Goal: Use online tool/utility: Utilize a website feature to perform a specific function

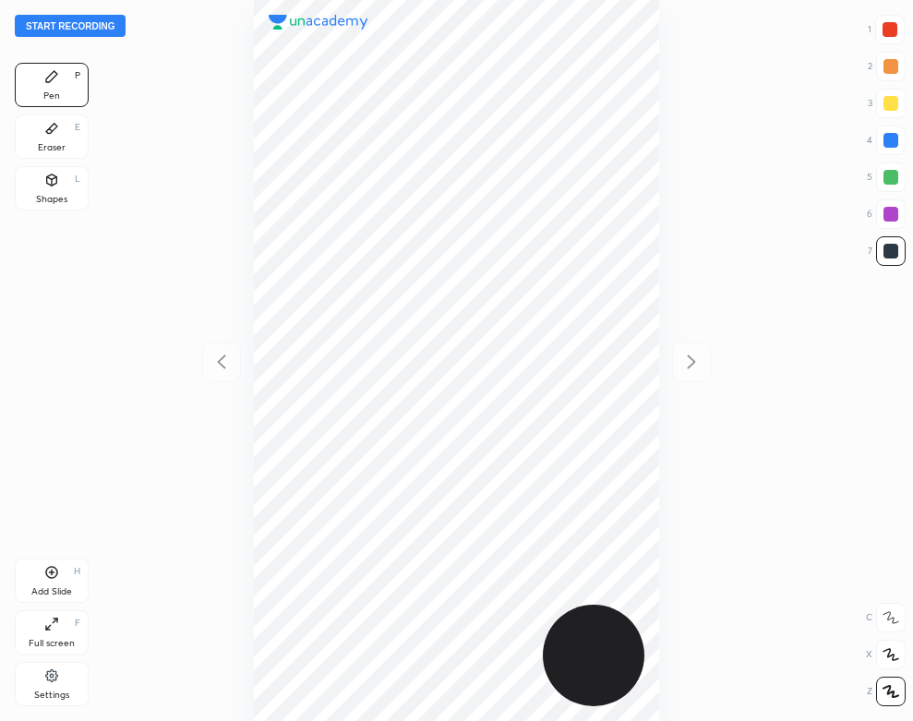
scroll to position [721, 617]
click at [96, 31] on button "Start recording" at bounding box center [70, 26] width 111 height 22
click at [40, 132] on div "Eraser E" at bounding box center [52, 136] width 74 height 44
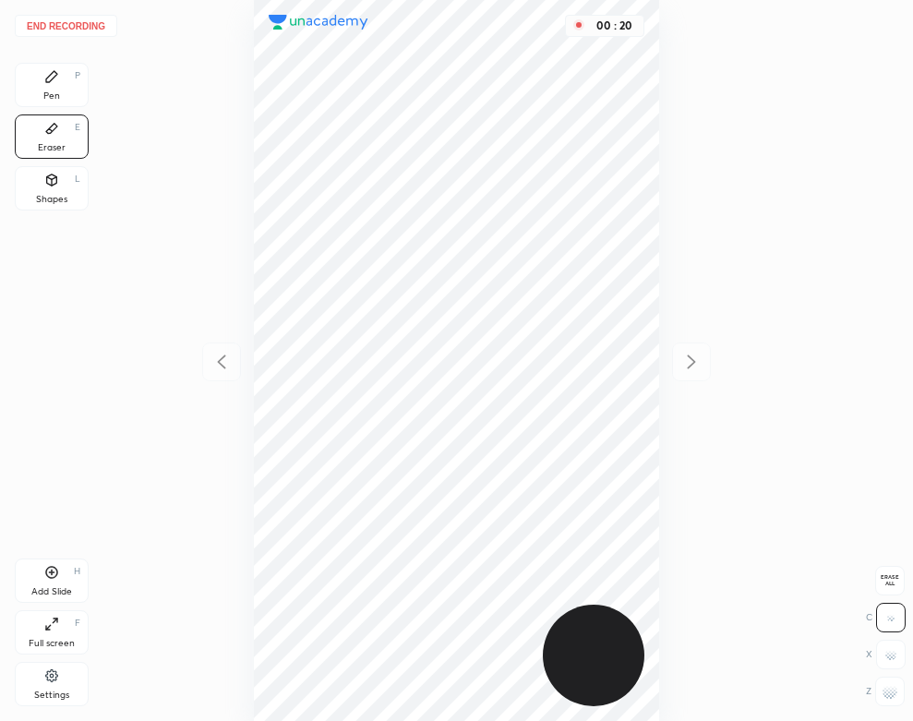
click at [55, 89] on div "Pen P" at bounding box center [52, 85] width 74 height 44
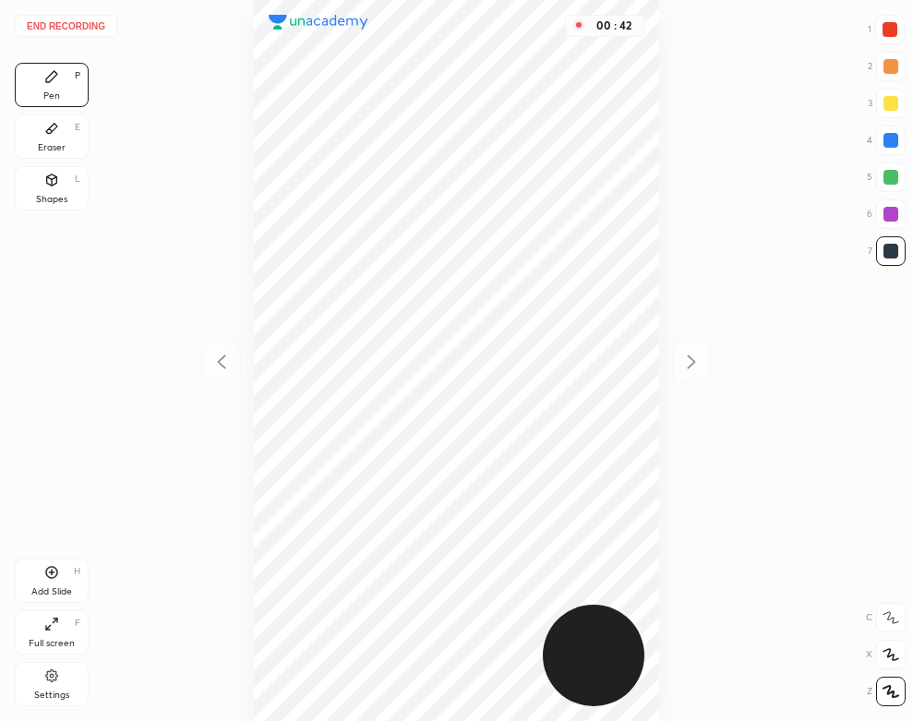
click at [51, 136] on icon at bounding box center [51, 128] width 15 height 15
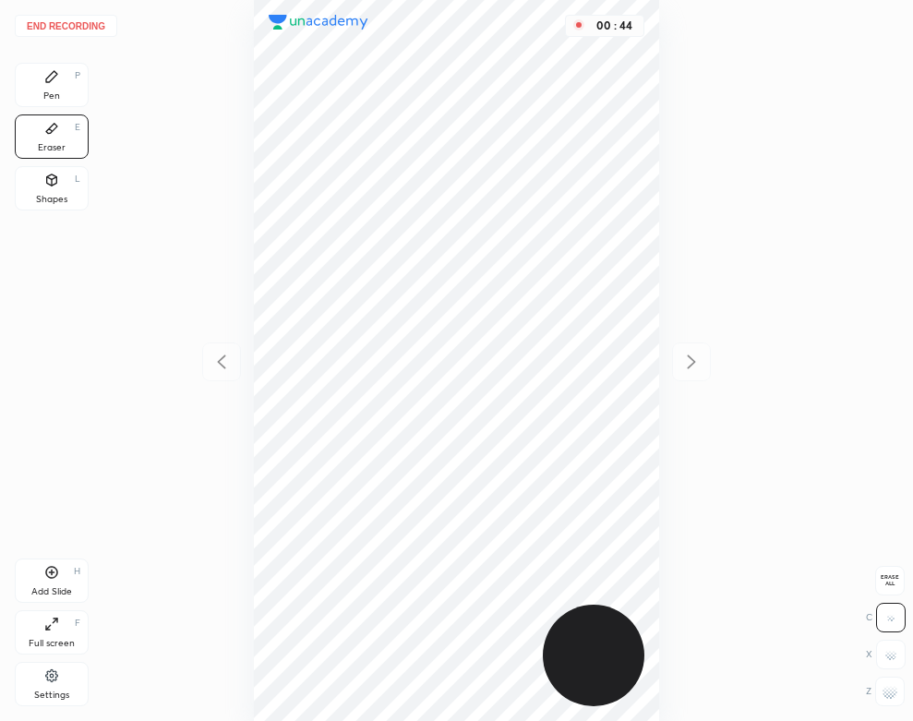
click at [51, 101] on div "Pen" at bounding box center [51, 95] width 17 height 9
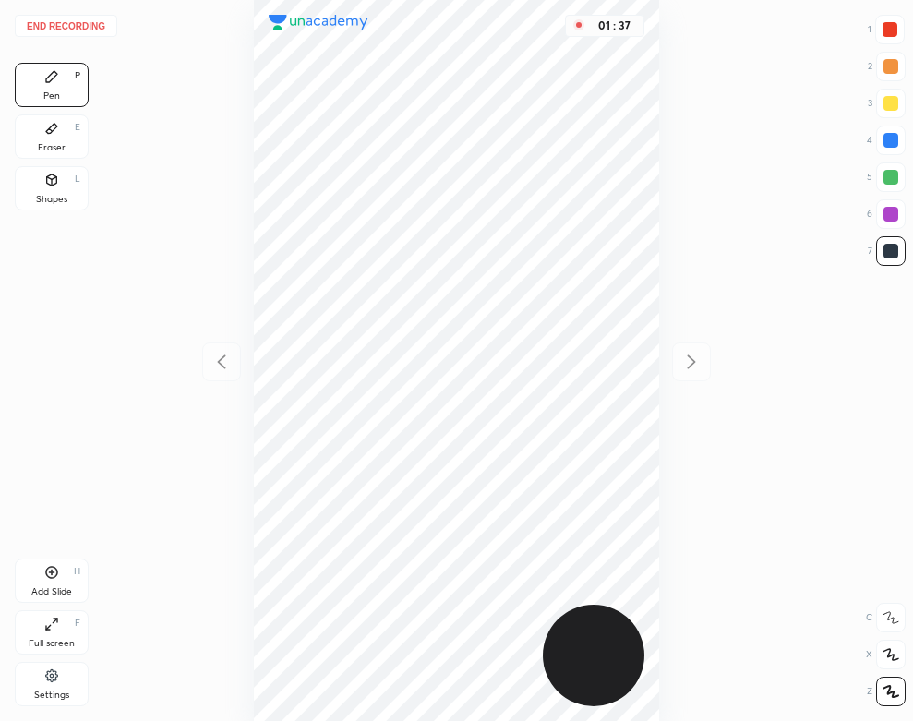
click at [68, 574] on div "Add Slide H" at bounding box center [52, 580] width 74 height 44
click at [69, 131] on div "Eraser E" at bounding box center [52, 136] width 74 height 44
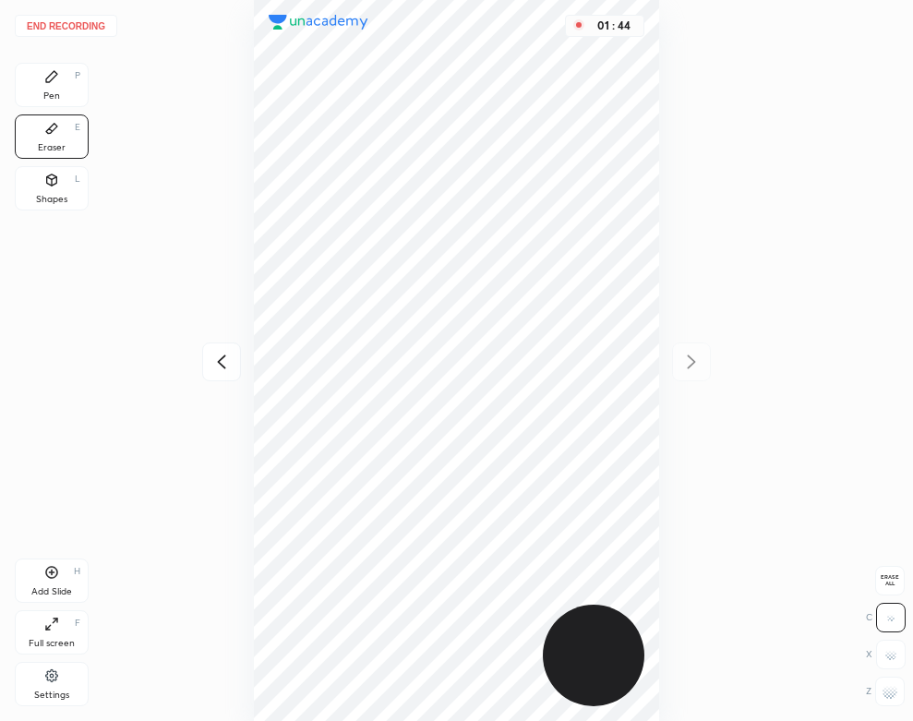
click at [62, 93] on div "Pen P" at bounding box center [52, 85] width 74 height 44
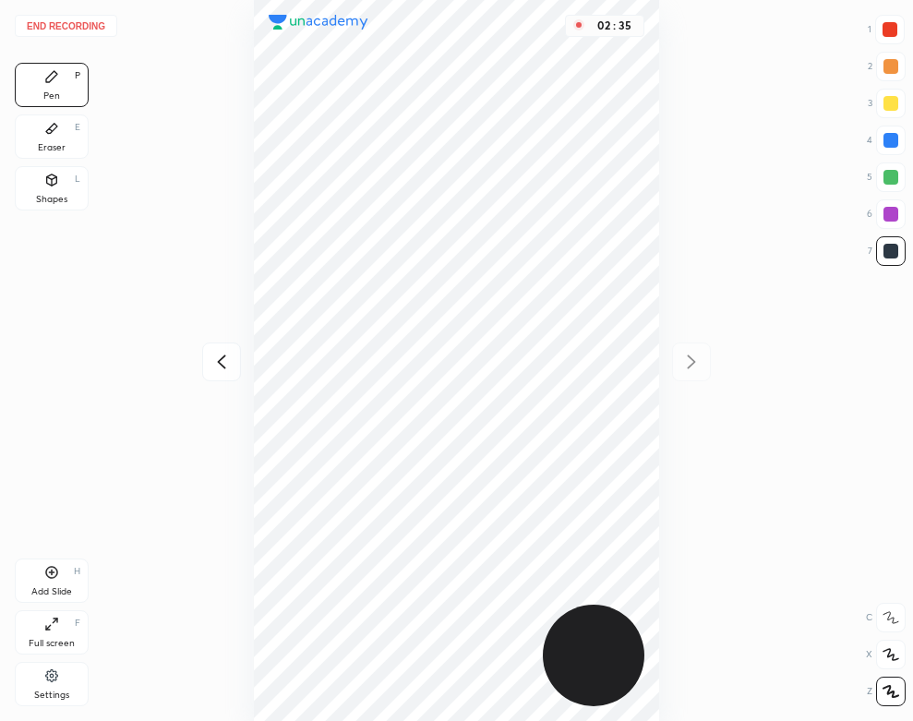
click at [54, 143] on div "Eraser" at bounding box center [52, 147] width 28 height 9
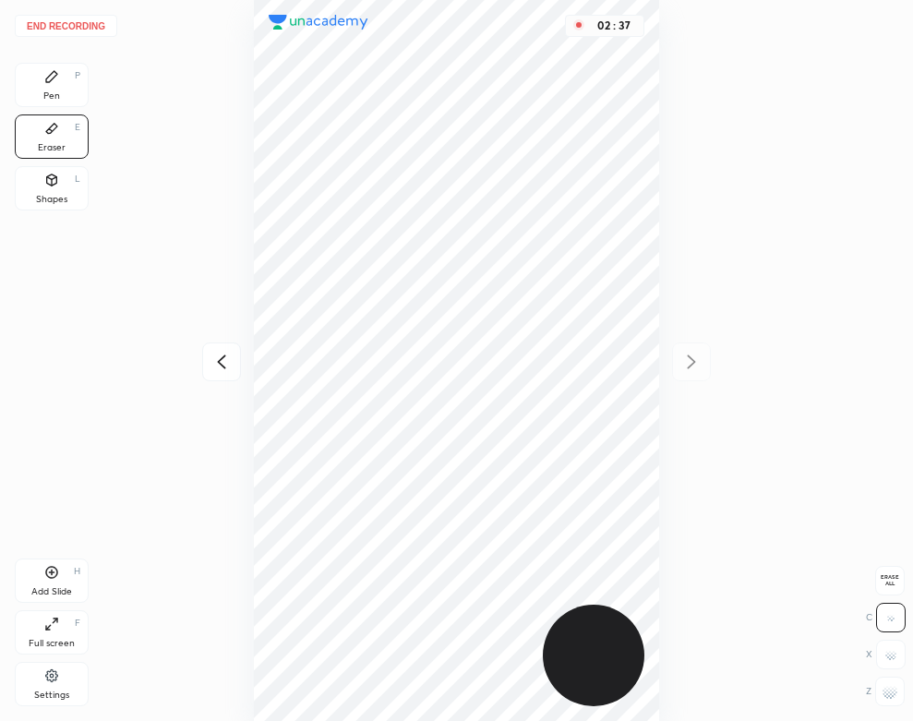
click at [57, 91] on div "Pen" at bounding box center [51, 95] width 17 height 9
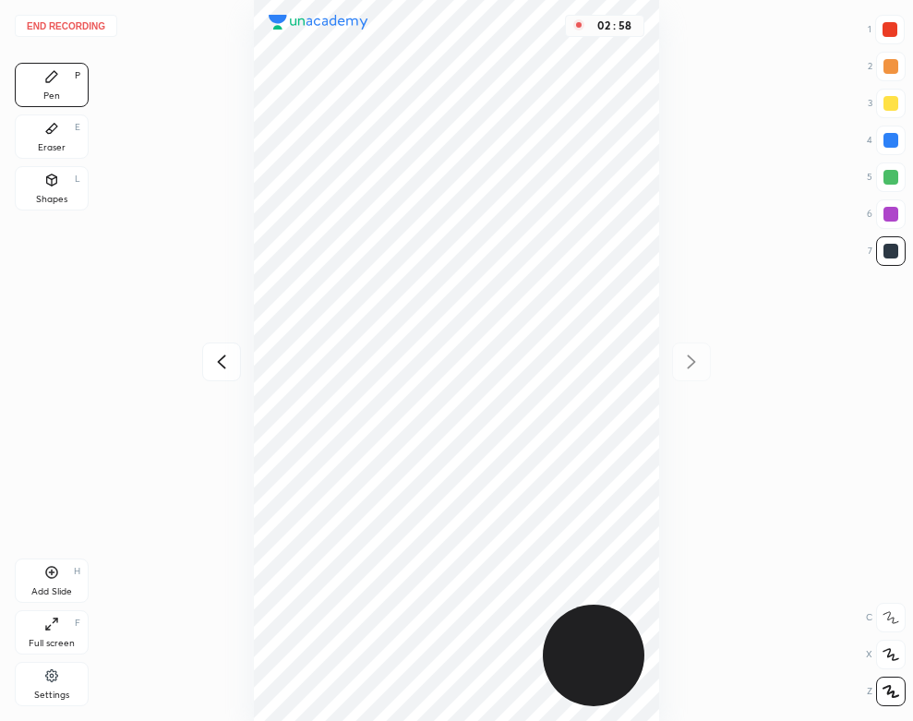
click at [667, 347] on div "02 : 58" at bounding box center [456, 360] width 617 height 721
click at [222, 359] on icon at bounding box center [221, 362] width 22 height 22
click at [211, 362] on div "03 : 30" at bounding box center [456, 360] width 617 height 721
click at [685, 367] on icon at bounding box center [691, 362] width 22 height 22
click at [52, 575] on icon at bounding box center [51, 572] width 15 height 15
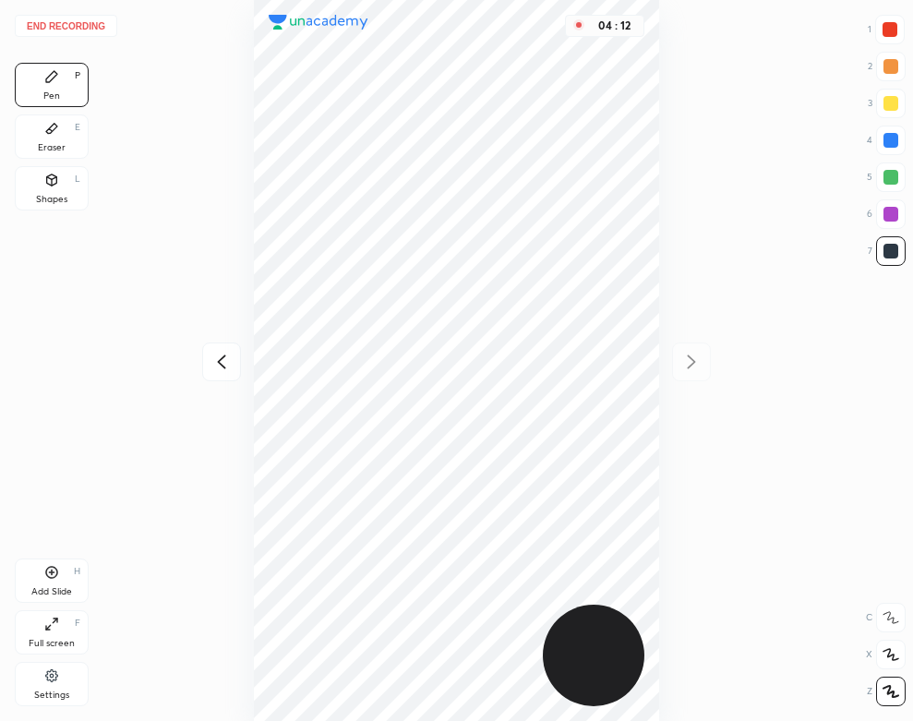
click at [54, 185] on icon at bounding box center [51, 180] width 15 height 15
click at [40, 81] on div "Pen P" at bounding box center [52, 85] width 74 height 44
click at [66, 208] on div "Shapes L" at bounding box center [52, 188] width 74 height 44
click at [52, 78] on icon at bounding box center [51, 76] width 11 height 11
click at [79, 26] on button "End recording" at bounding box center [66, 26] width 102 height 22
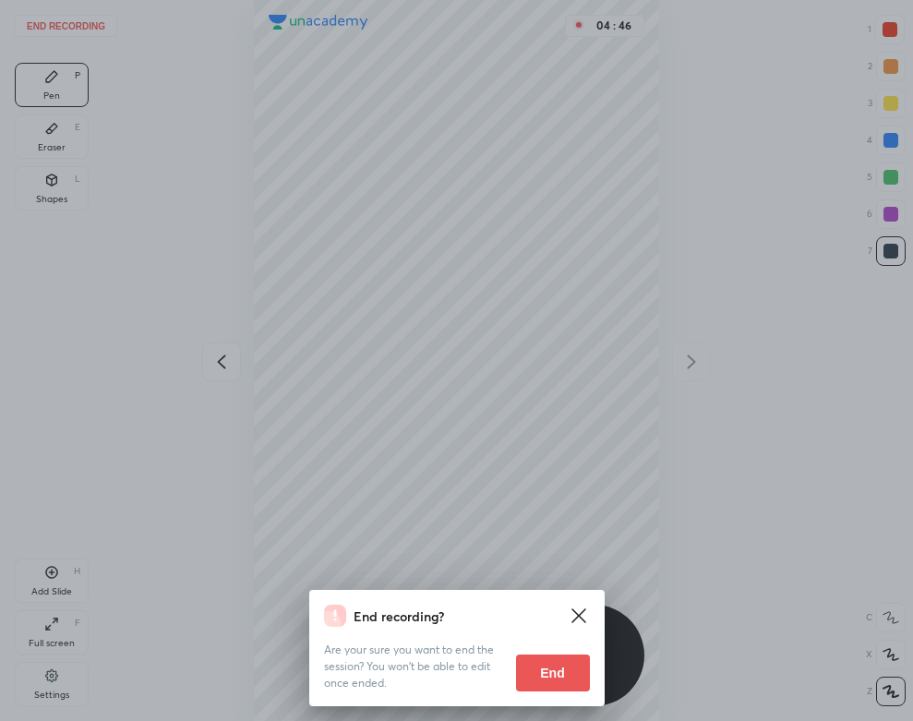
click at [555, 671] on button "End" at bounding box center [553, 672] width 74 height 37
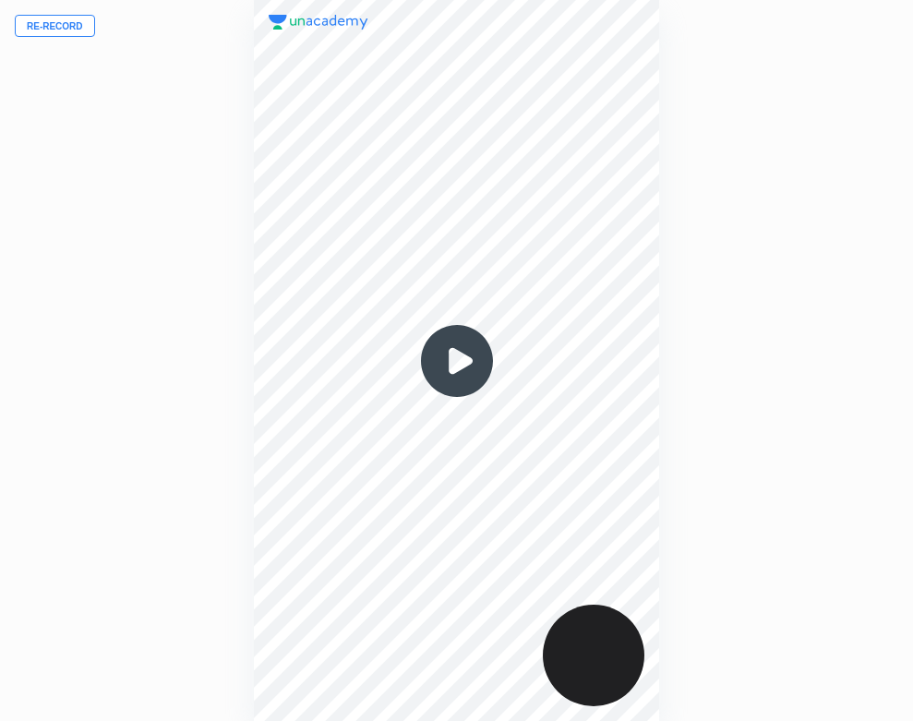
click at [462, 370] on img at bounding box center [456, 360] width 89 height 89
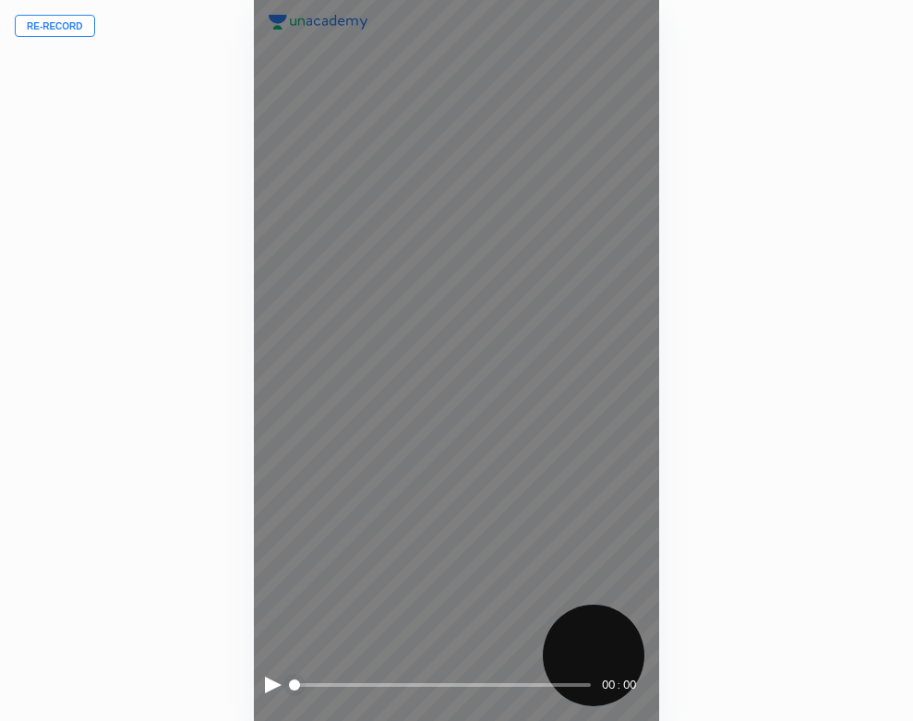
click at [269, 679] on div at bounding box center [273, 684] width 17 height 17
